Goal: Information Seeking & Learning: Learn about a topic

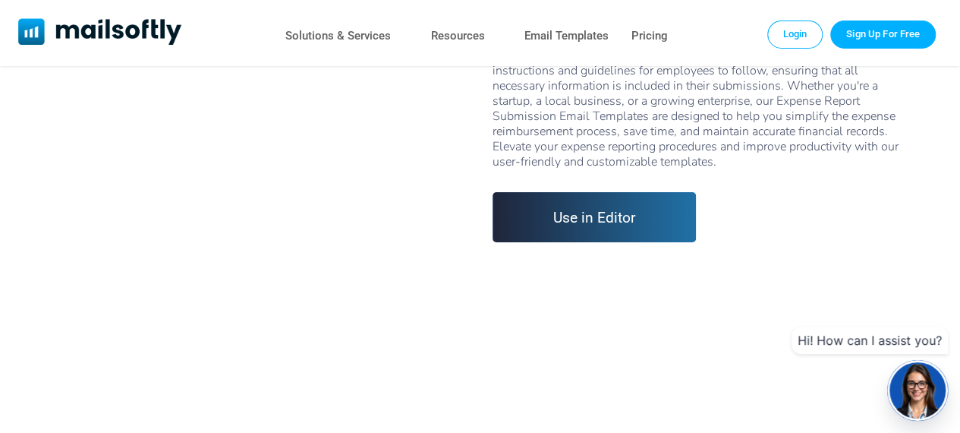
scroll to position [54, 0]
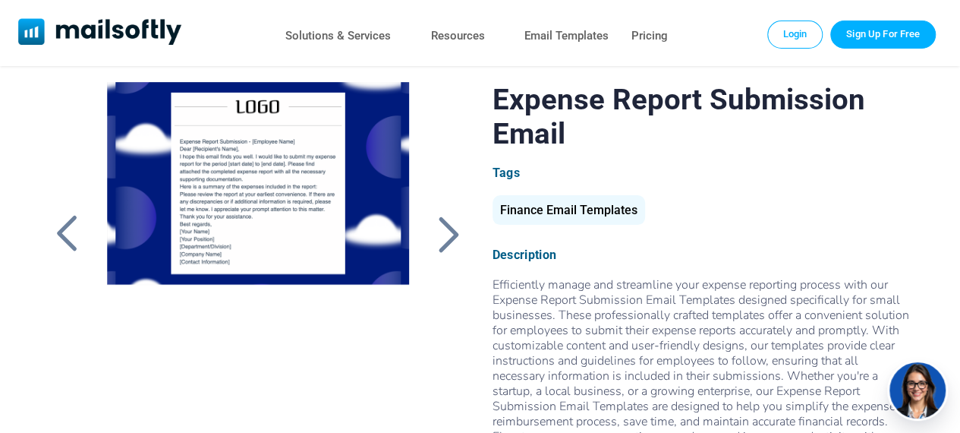
click at [455, 237] on div at bounding box center [449, 233] width 38 height 39
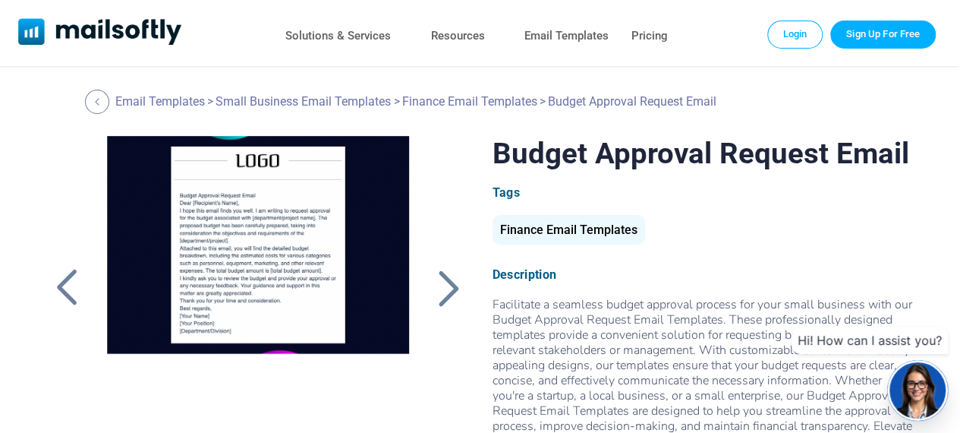
click at [447, 295] on div at bounding box center [449, 287] width 38 height 39
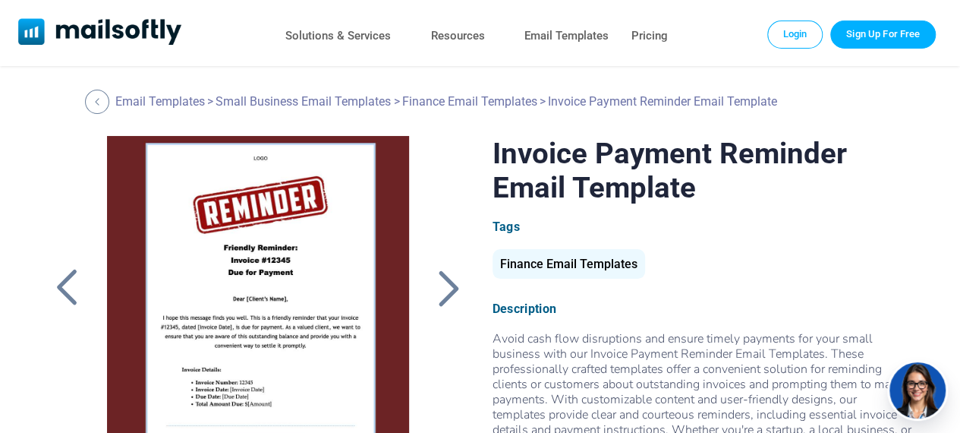
click at [447, 295] on div at bounding box center [449, 287] width 38 height 39
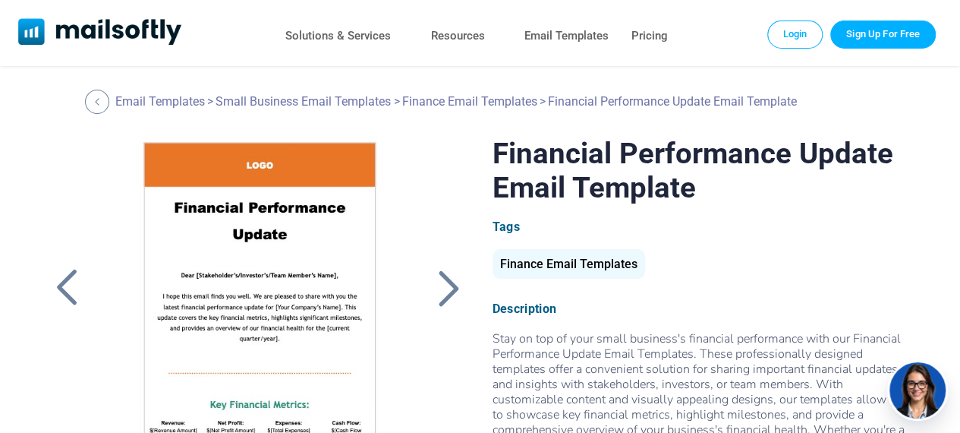
click at [447, 295] on div at bounding box center [449, 287] width 38 height 39
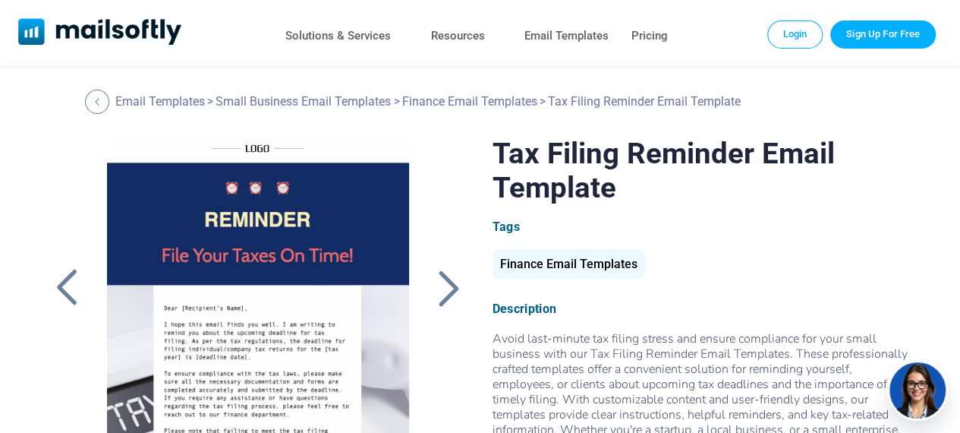
click at [447, 295] on div at bounding box center [449, 287] width 38 height 39
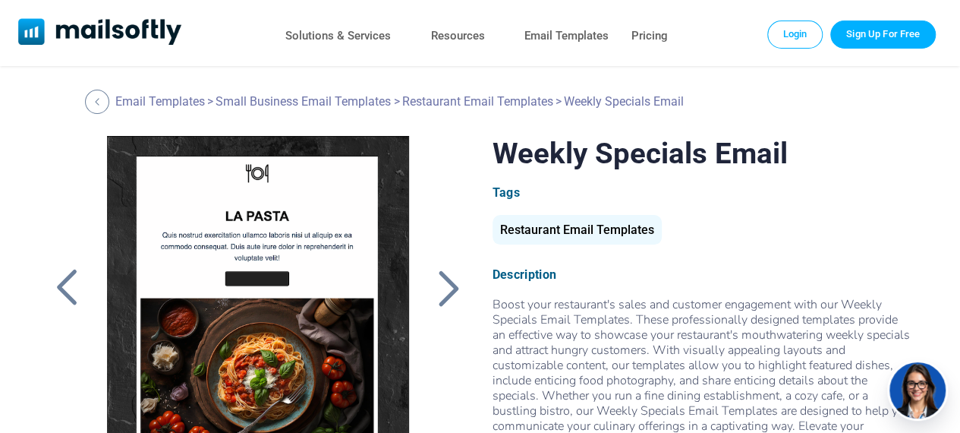
click at [447, 295] on div at bounding box center [449, 287] width 38 height 39
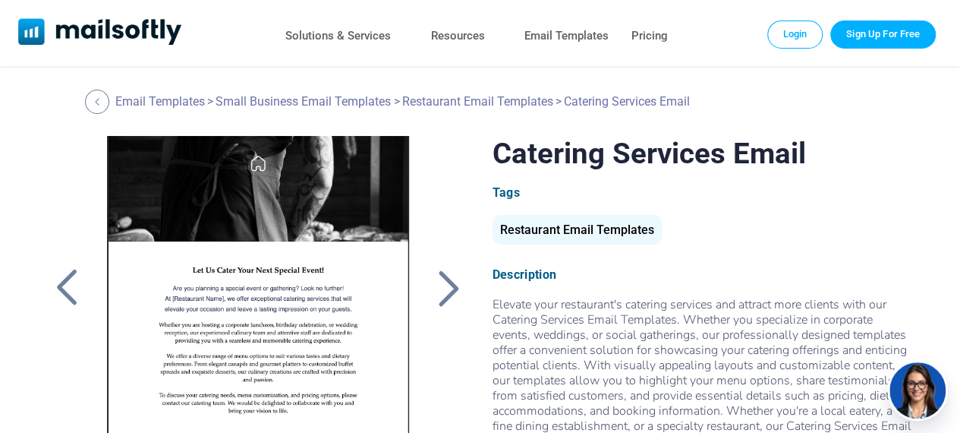
click at [447, 295] on div at bounding box center [449, 287] width 38 height 39
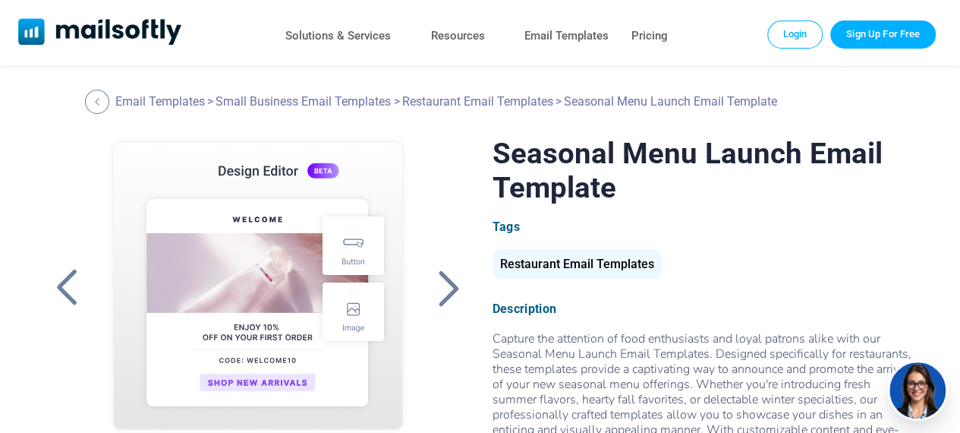
click at [447, 295] on div at bounding box center [449, 287] width 38 height 39
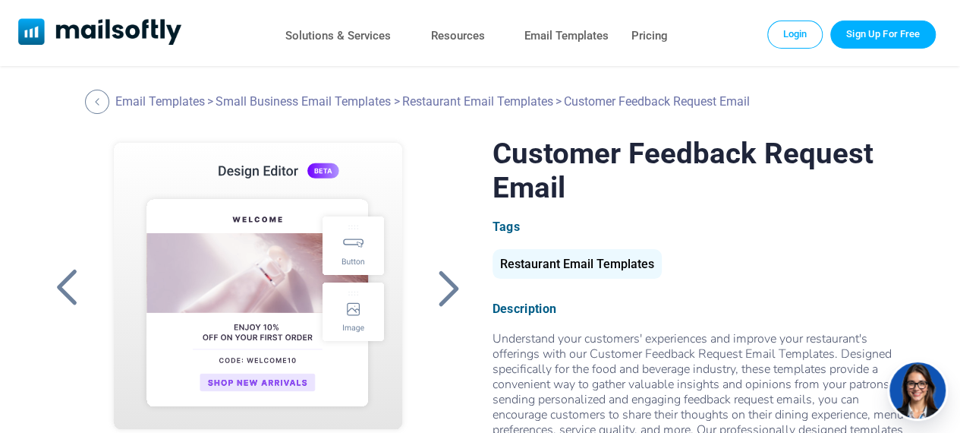
click at [447, 295] on div at bounding box center [449, 287] width 38 height 39
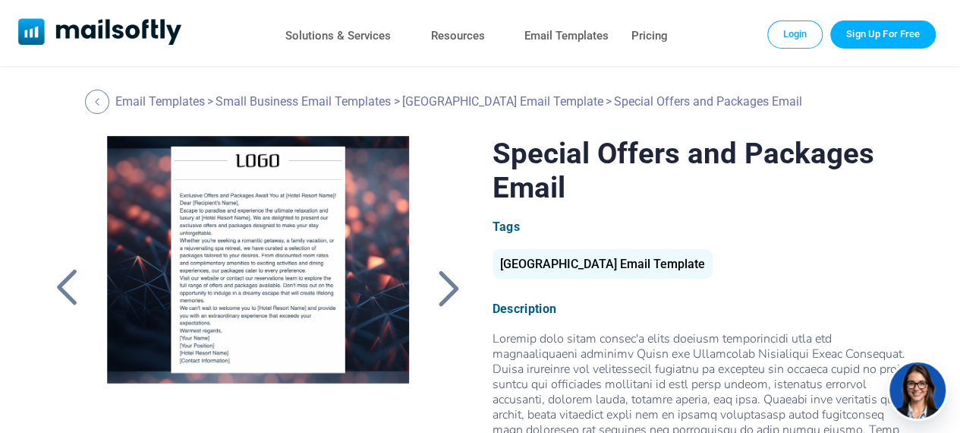
click at [447, 295] on div at bounding box center [449, 287] width 38 height 39
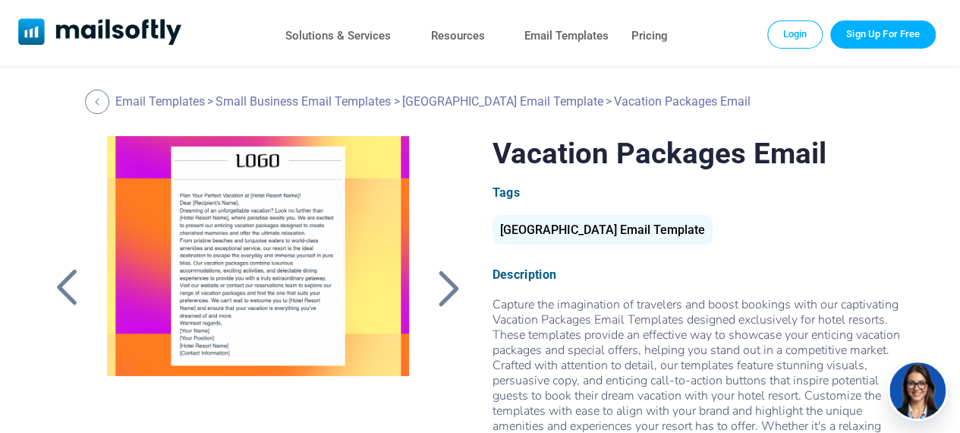
click at [447, 295] on div at bounding box center [449, 287] width 38 height 39
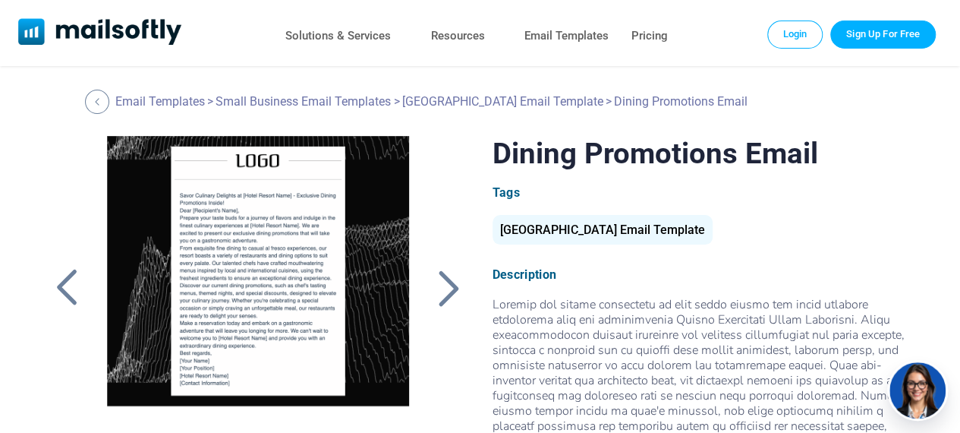
click at [447, 295] on div at bounding box center [449, 287] width 38 height 39
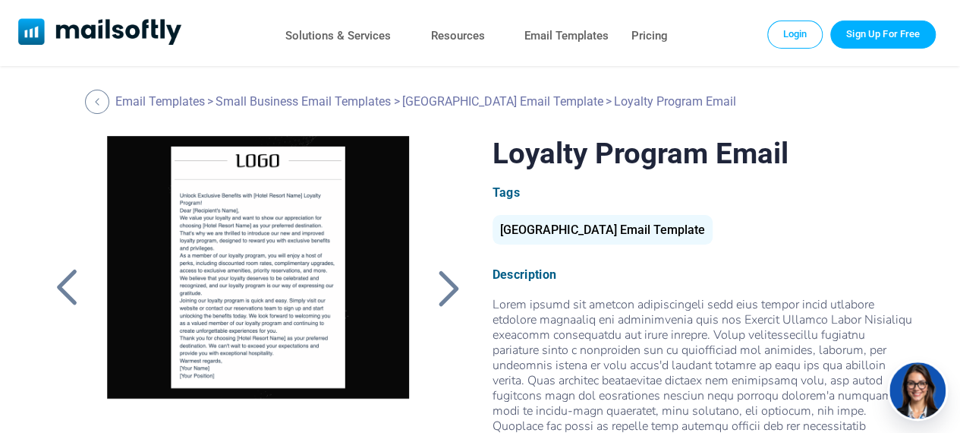
click at [447, 295] on div at bounding box center [449, 287] width 38 height 39
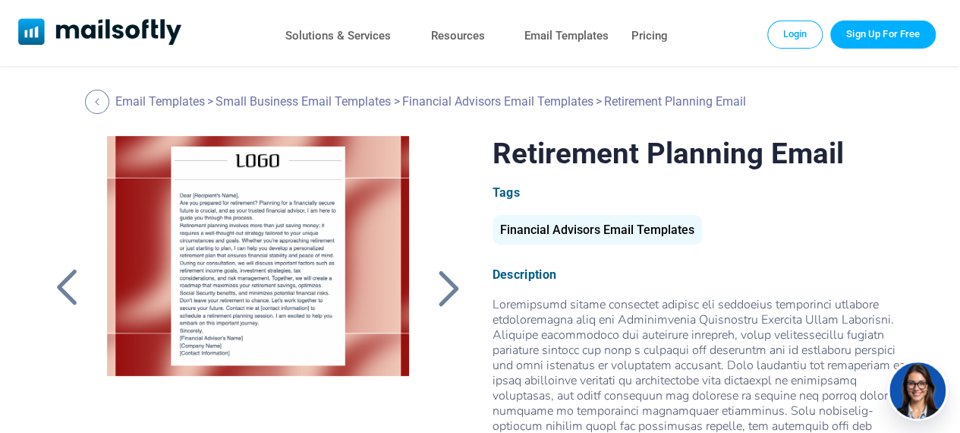
click at [447, 295] on div at bounding box center [449, 287] width 38 height 39
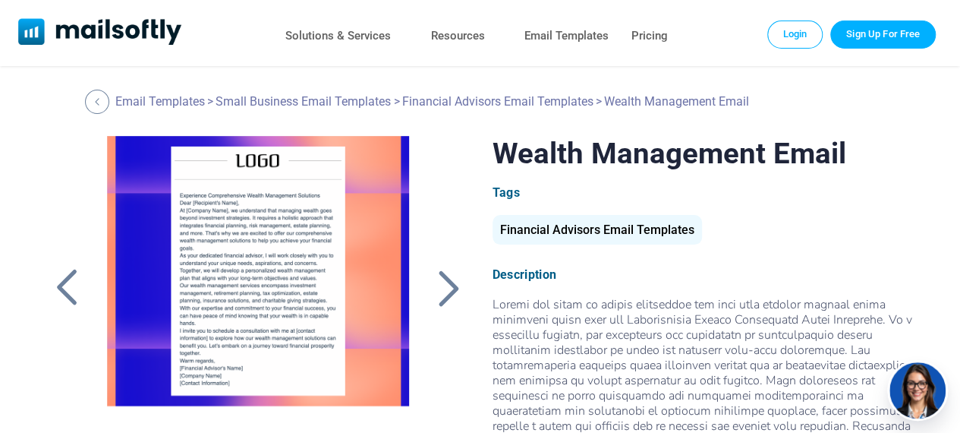
click at [447, 295] on div at bounding box center [449, 287] width 38 height 39
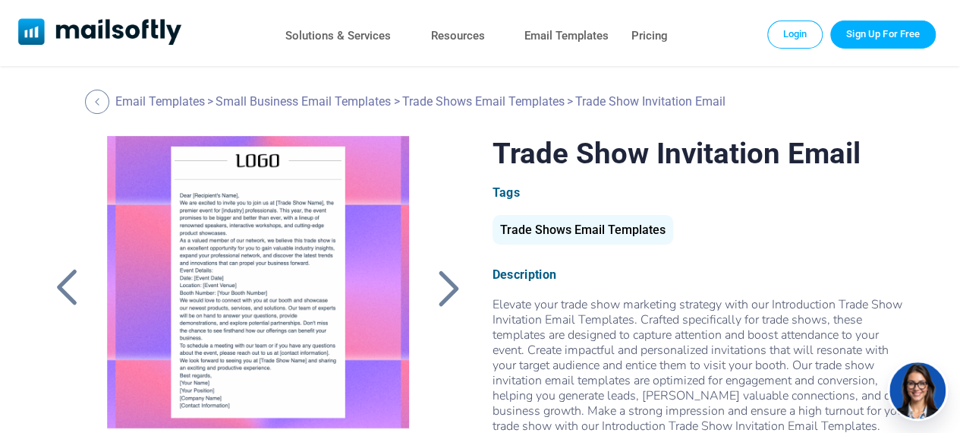
click at [447, 295] on div at bounding box center [449, 287] width 38 height 39
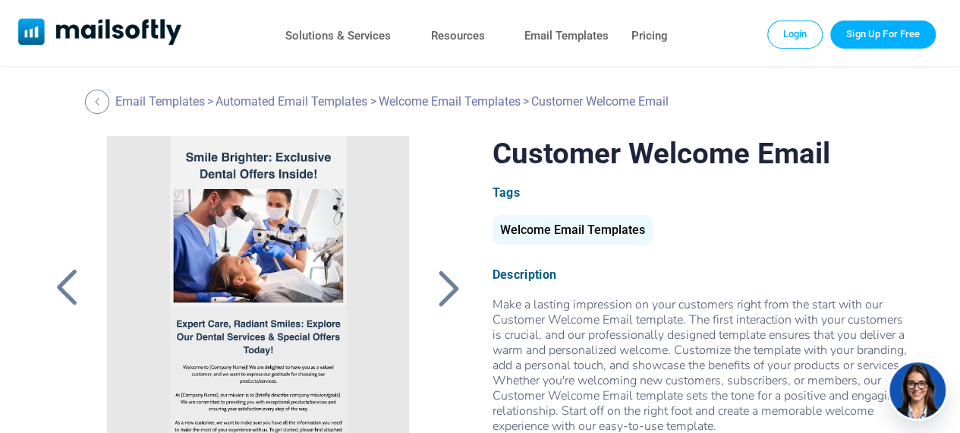
click at [63, 279] on div at bounding box center [67, 287] width 38 height 39
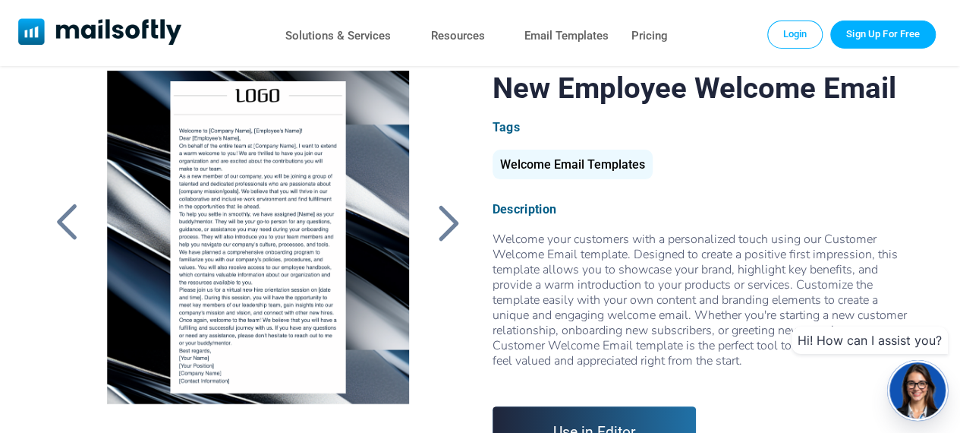
scroll to position [228, 0]
